Goal: Information Seeking & Learning: Understand process/instructions

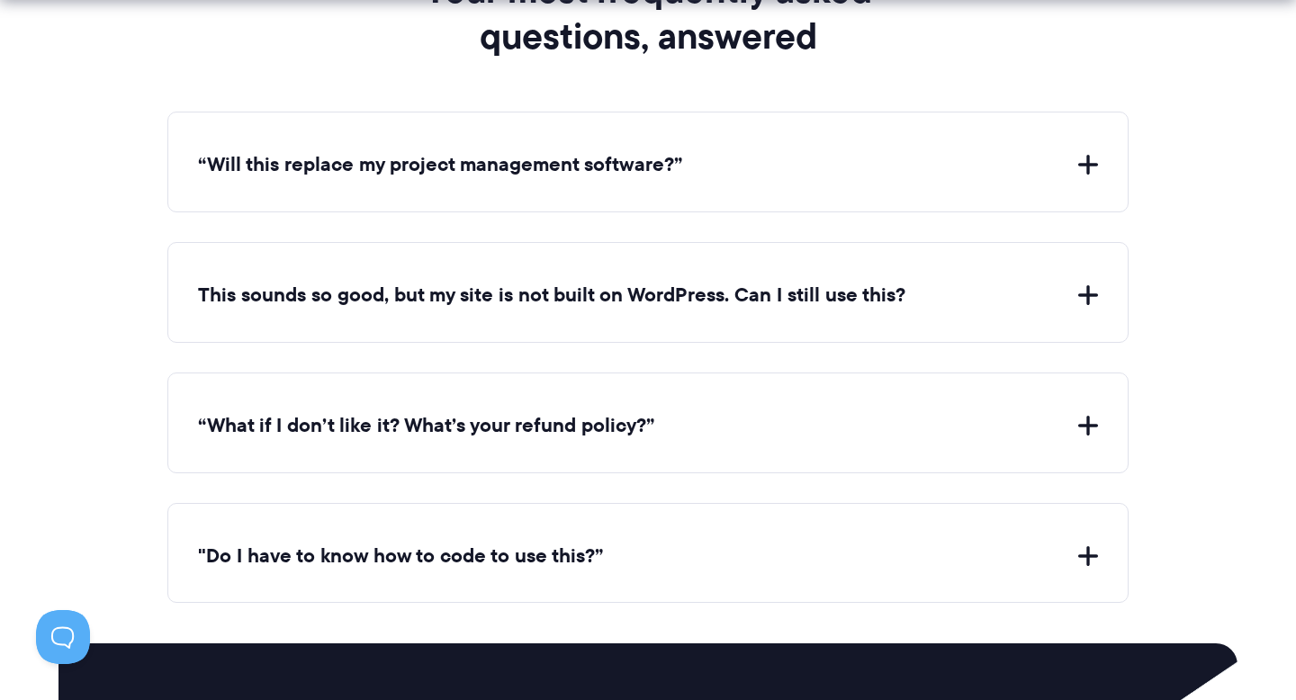
scroll to position [6649, 0]
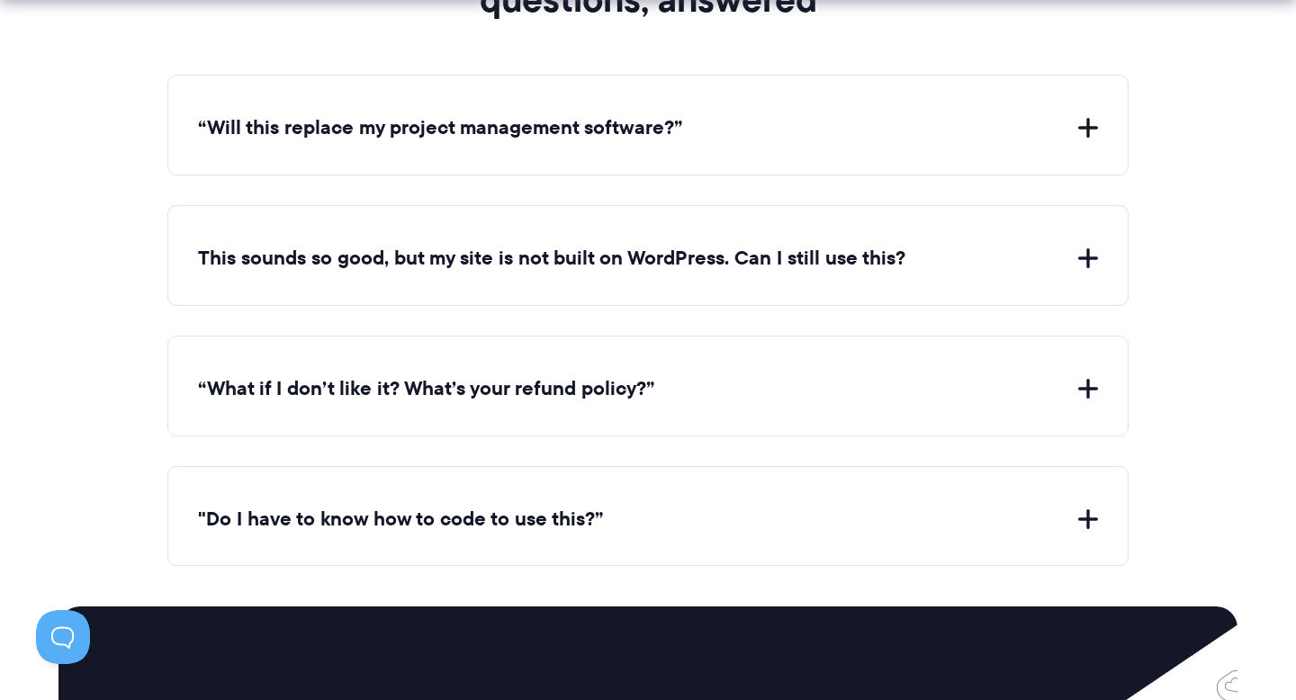
click at [277, 381] on button "“What if I don’t like it? What’s your refund policy?”" at bounding box center [648, 389] width 900 height 28
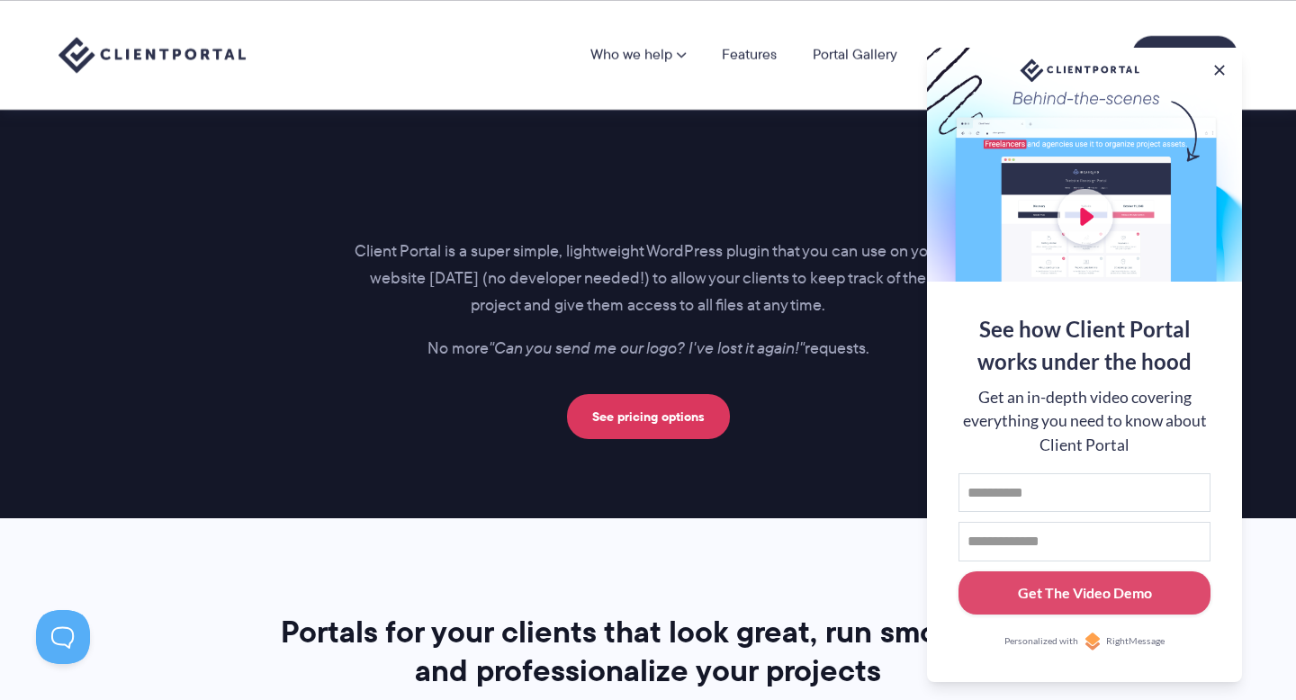
scroll to position [2342, 0]
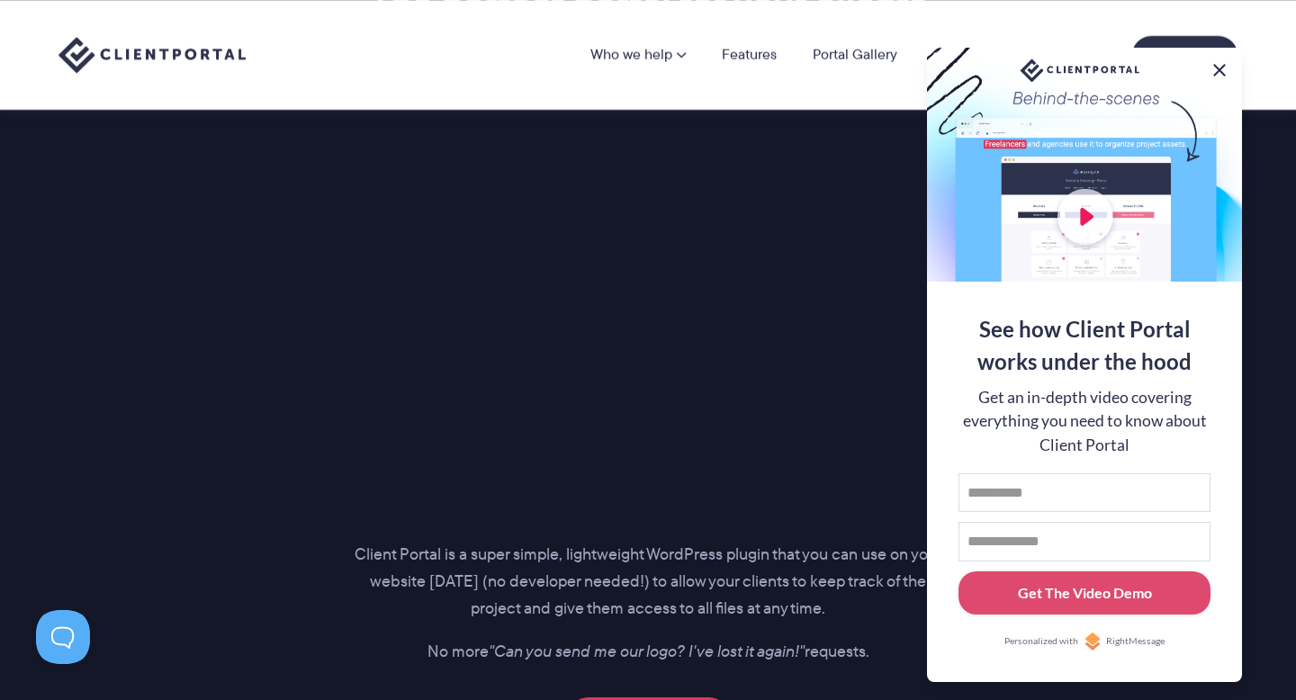
click at [1216, 70] on button at bounding box center [1220, 70] width 22 height 22
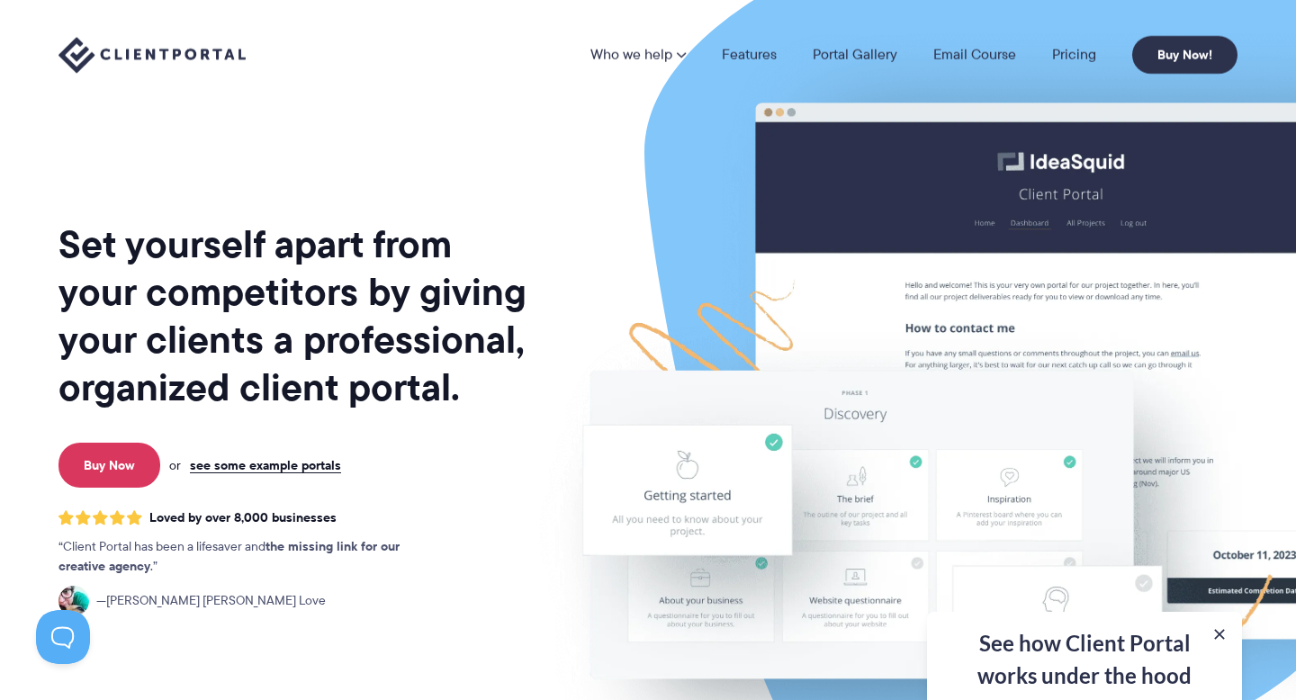
scroll to position [0, 0]
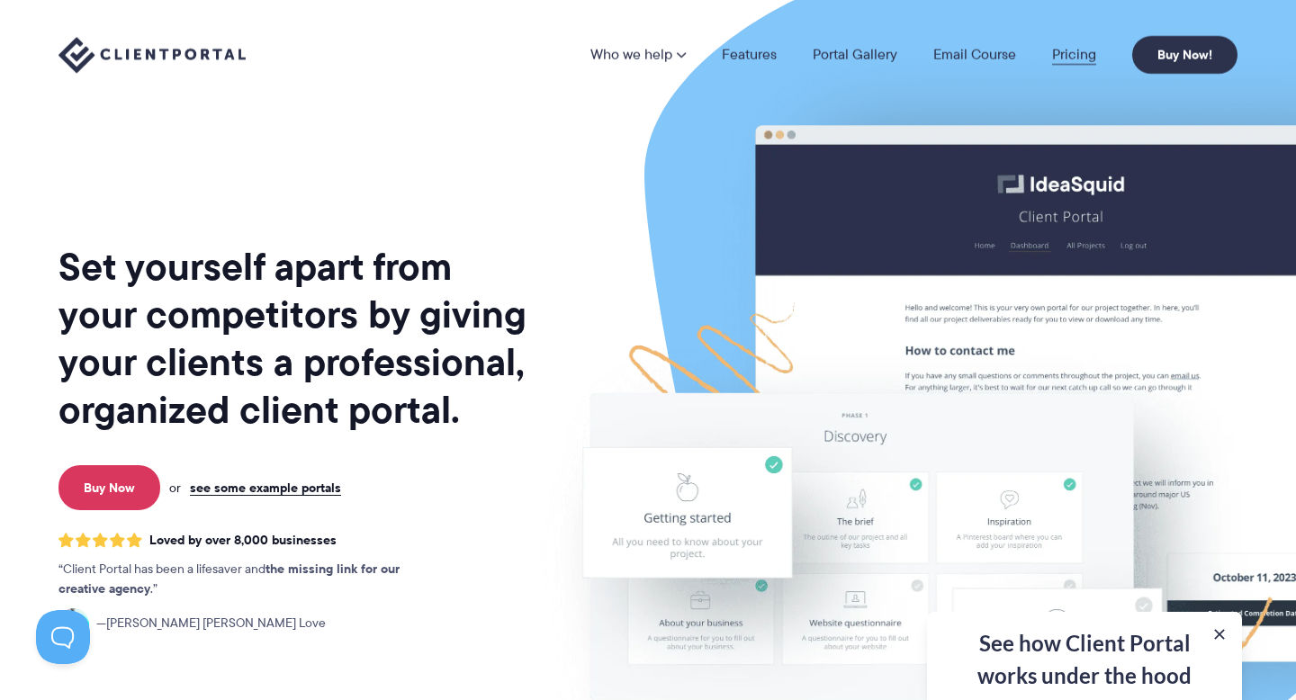
click at [1084, 58] on link "Pricing" at bounding box center [1074, 55] width 44 height 14
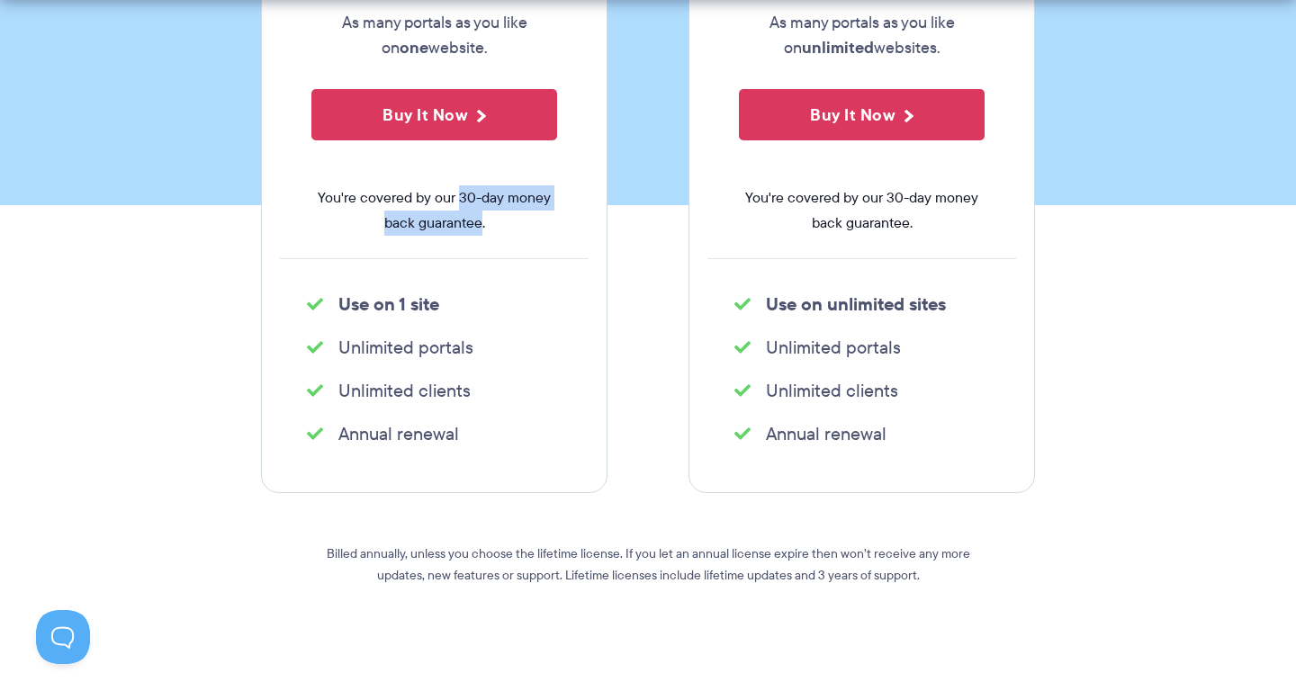
drag, startPoint x: 461, startPoint y: 195, endPoint x: 480, endPoint y: 222, distance: 33.0
click at [480, 223] on span "You're covered by our 30-day money back guarantee." at bounding box center [434, 210] width 246 height 50
copy span "30-day money back guarantee"
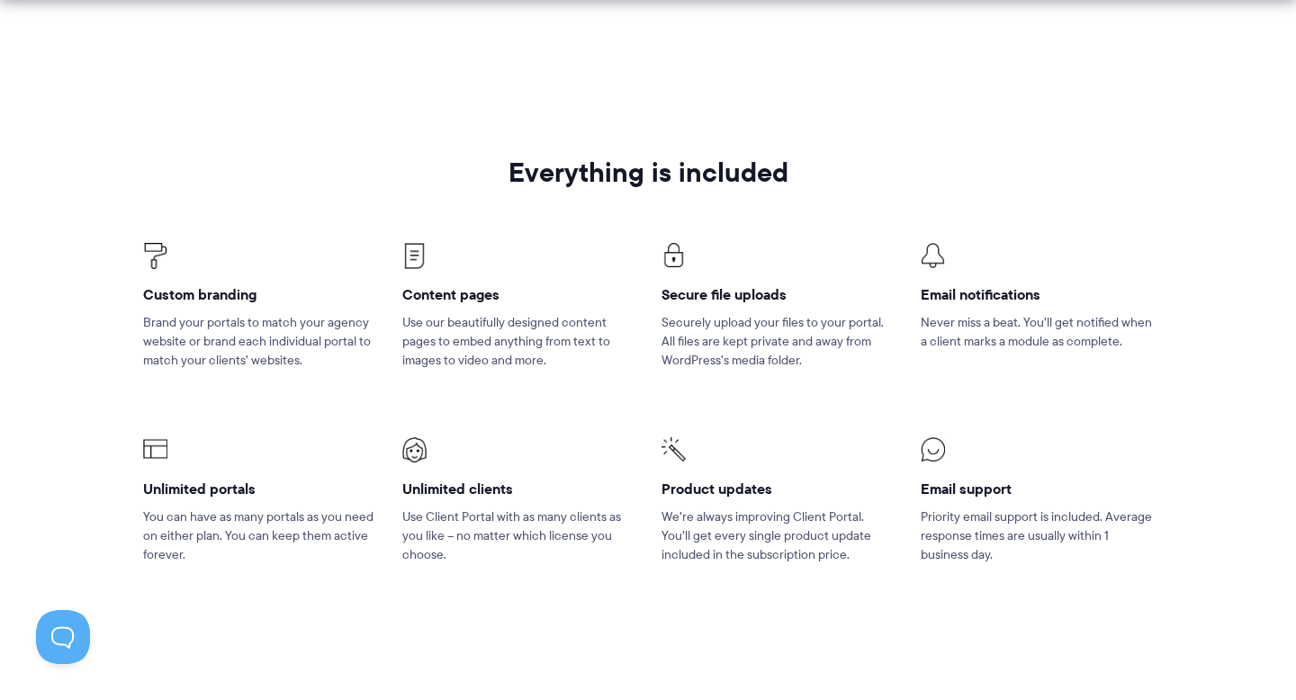
scroll to position [1093, 0]
